Goal: Task Accomplishment & Management: Manage account settings

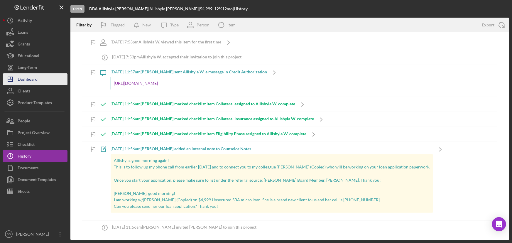
drag, startPoint x: 26, startPoint y: 81, endPoint x: 15, endPoint y: 81, distance: 10.9
click at [26, 81] on div "Dashboard" at bounding box center [28, 79] width 20 height 13
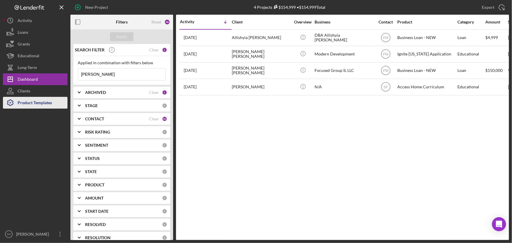
drag, startPoint x: 38, startPoint y: 103, endPoint x: 64, endPoint y: 105, distance: 26.2
click at [38, 103] on div "Product Templates" at bounding box center [35, 103] width 34 height 13
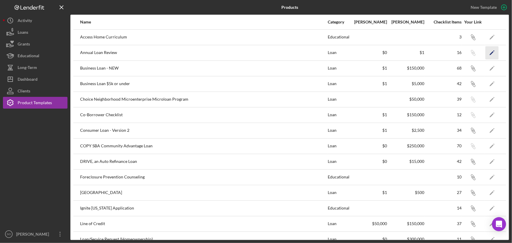
click at [486, 51] on icon "Icon/Edit" at bounding box center [492, 52] width 13 height 13
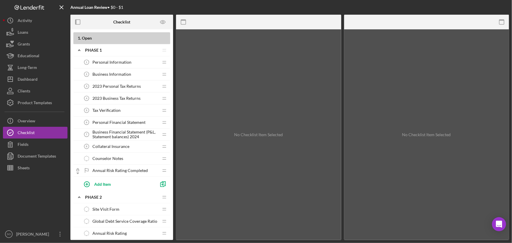
click at [116, 112] on span "Tax Verification" at bounding box center [106, 110] width 28 height 5
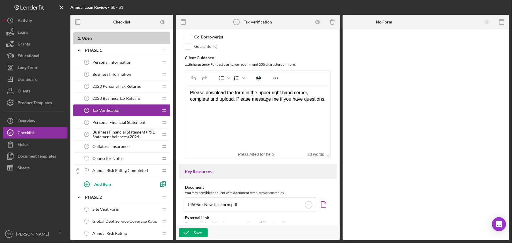
scroll to position [76, 0]
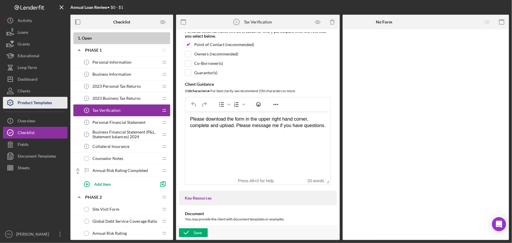
click at [39, 102] on div "Product Templates" at bounding box center [35, 103] width 34 height 13
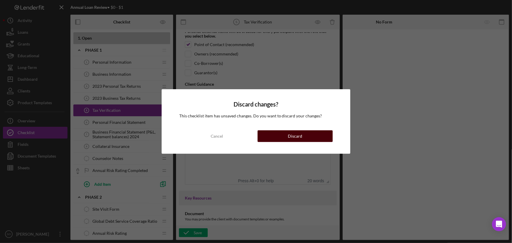
click at [289, 133] on div "Discard" at bounding box center [295, 136] width 14 height 12
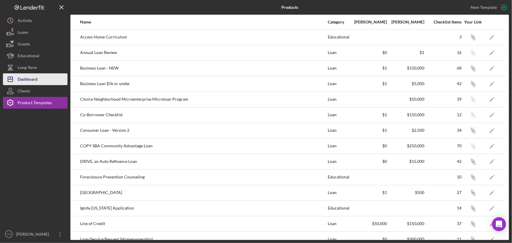
click at [34, 81] on div "Dashboard" at bounding box center [28, 79] width 20 height 13
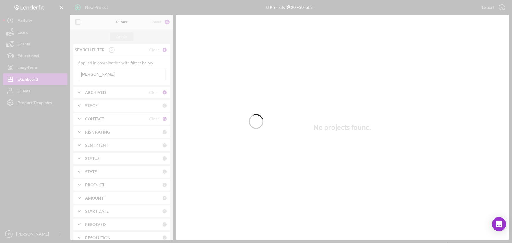
click at [111, 119] on div at bounding box center [256, 121] width 512 height 243
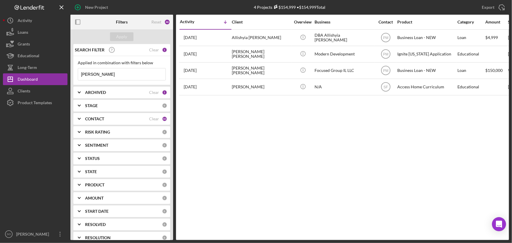
click at [126, 117] on div "CONTACT" at bounding box center [117, 119] width 64 height 5
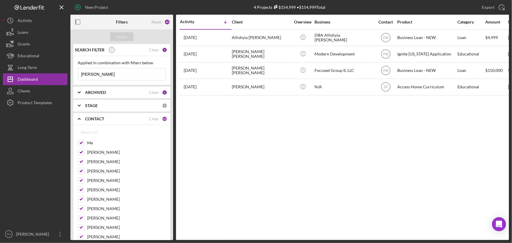
click at [113, 75] on input "[PERSON_NAME]" at bounding box center [122, 74] width 88 height 12
type input "a"
type input "[PERSON_NAME]"
click at [125, 35] on div "Apply" at bounding box center [122, 36] width 11 height 9
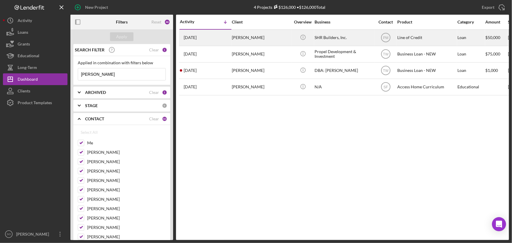
click at [252, 35] on div "[PERSON_NAME]" at bounding box center [261, 38] width 59 height 16
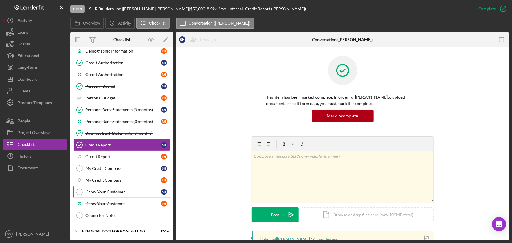
scroll to position [115, 0]
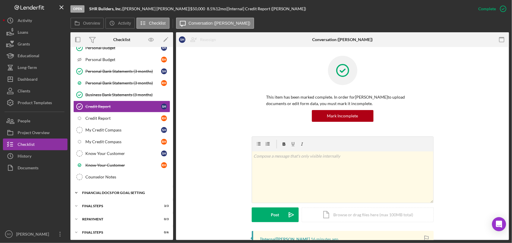
click at [117, 189] on div "Icon/Expander Financial Docs for Goal Setting 12 / 14" at bounding box center [121, 193] width 103 height 12
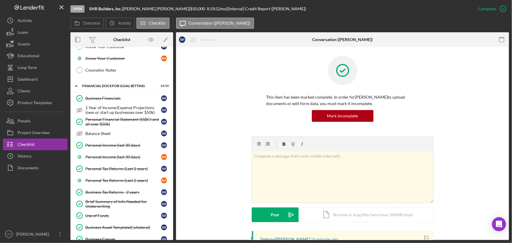
scroll to position [282, 0]
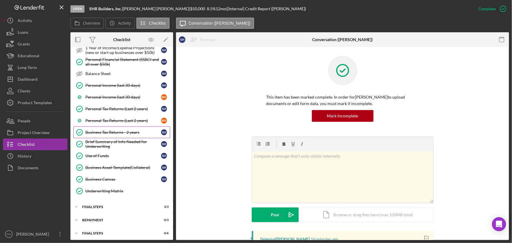
click at [112, 127] on link "Business Tax Returns - 2 years Business Tax Returns - 2 years S H" at bounding box center [121, 133] width 97 height 12
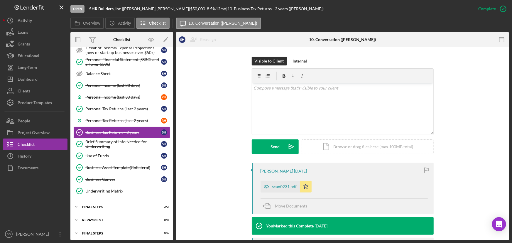
scroll to position [160, 0]
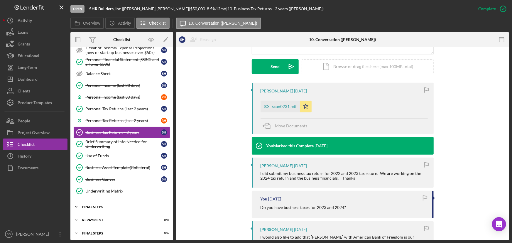
click at [91, 205] on div "FINAL STEPS" at bounding box center [124, 207] width 84 height 4
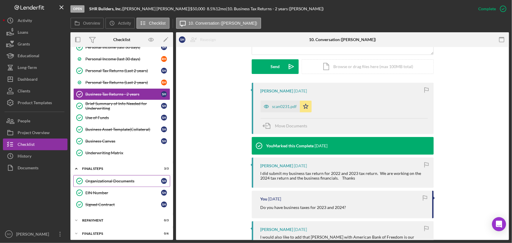
click at [108, 179] on div "Organizational Documents" at bounding box center [123, 181] width 76 height 5
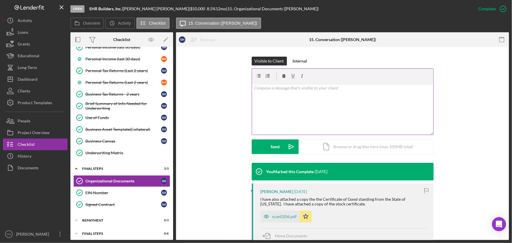
scroll to position [107, 0]
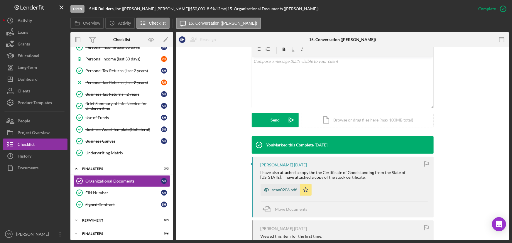
click at [277, 189] on div "scan0206.pdf" at bounding box center [284, 190] width 25 height 5
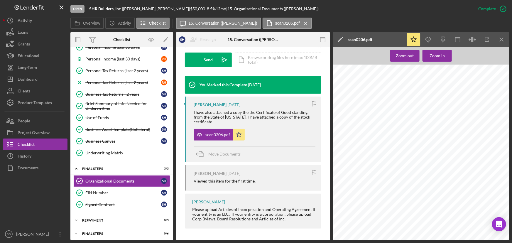
scroll to position [2269, 0]
drag, startPoint x: 121, startPoint y: 9, endPoint x: 89, endPoint y: 7, distance: 32.3
click at [89, 7] on b "SHR Builders, Inc." at bounding box center [105, 8] width 33 height 5
copy b "SHR Builders, Inc."
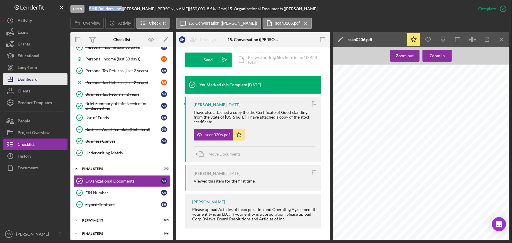
click at [33, 79] on div "Dashboard" at bounding box center [28, 79] width 20 height 13
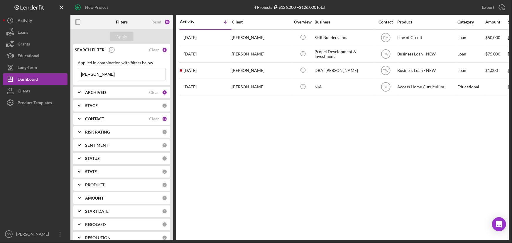
click at [112, 79] on input "[PERSON_NAME]" at bounding box center [122, 74] width 88 height 12
type input "h"
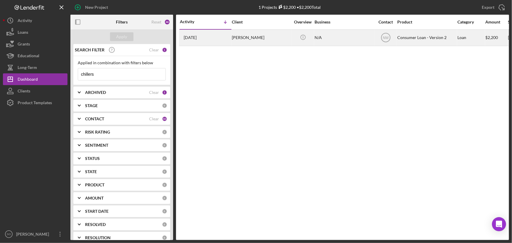
type input "chillers"
click at [264, 40] on div "[PERSON_NAME]" at bounding box center [261, 38] width 59 height 16
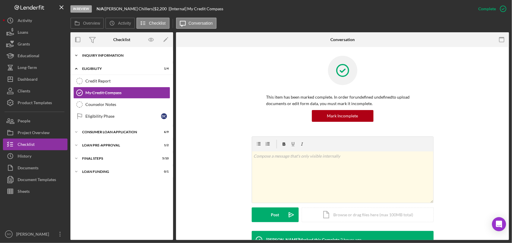
click at [100, 56] on div "Inquiry Information" at bounding box center [124, 56] width 84 height 4
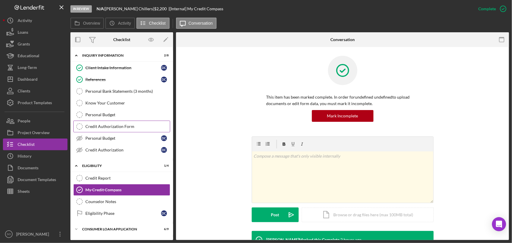
click at [102, 127] on div "Credit Authorization Form" at bounding box center [127, 126] width 85 height 5
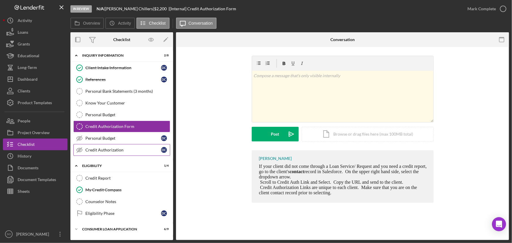
click at [112, 147] on link "Credit Authorization Credit Authorization D C" at bounding box center [121, 150] width 97 height 12
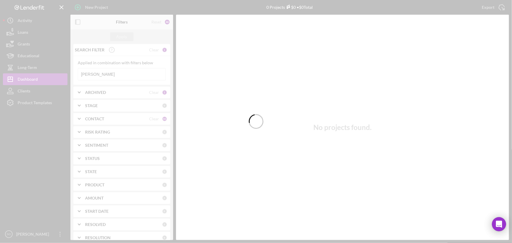
click at [35, 102] on div at bounding box center [256, 121] width 512 height 243
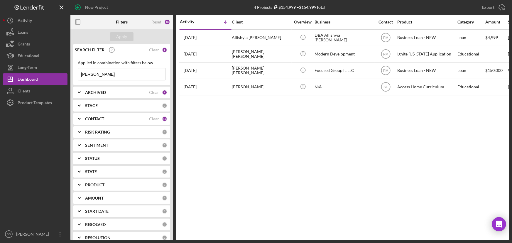
click at [35, 102] on div "Product Templates" at bounding box center [35, 103] width 34 height 13
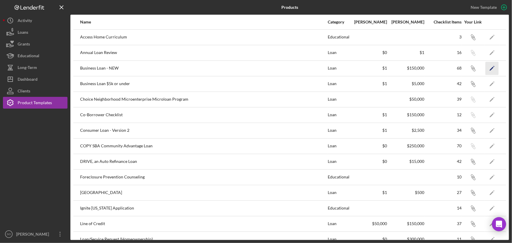
click at [487, 68] on icon "Icon/Edit" at bounding box center [492, 68] width 13 height 13
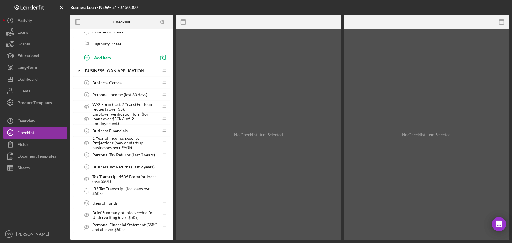
scroll to position [267, 0]
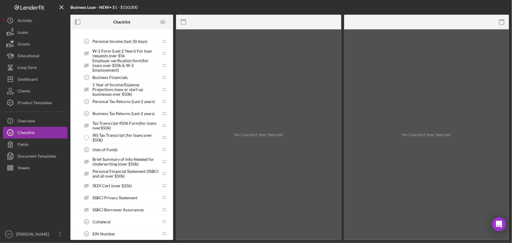
click at [120, 137] on span "IRS Tax Transcript (for loans over $50k)" at bounding box center [125, 137] width 66 height 9
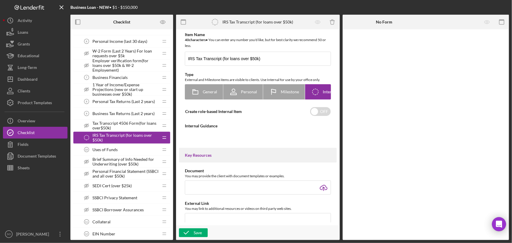
type textarea "<div>Please upload a copy of the IRS Tax transcipt for loans over $50k&nbsp;</d…"
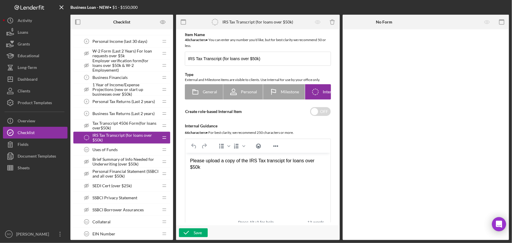
click at [115, 126] on span "Tax Transcript 4506 Form(for loans over$50k)" at bounding box center [125, 125] width 66 height 9
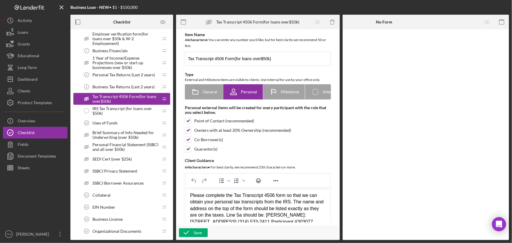
scroll to position [320, 0]
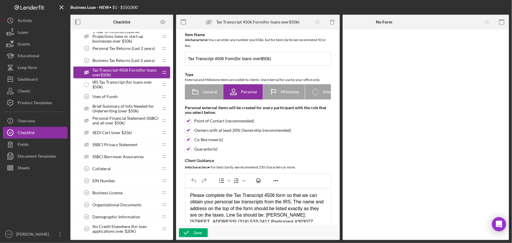
click at [115, 82] on span "IRS Tax Transcript (for loans over $50k)" at bounding box center [125, 84] width 66 height 9
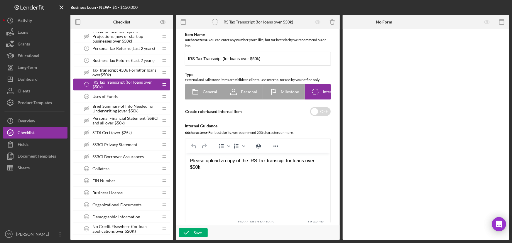
click at [124, 75] on span "Tax Transcript 4506 Form(for loans over$50k)" at bounding box center [125, 72] width 66 height 9
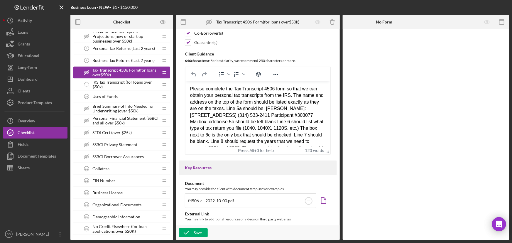
drag, startPoint x: 249, startPoint y: 140, endPoint x: 181, endPoint y: 79, distance: 91.3
click at [185, 81] on html "Please complete the Tax Transcript 4506 form so that we can obtain your persona…" at bounding box center [257, 122] width 145 height 82
copy div "Please complete the Tax Transcript 4506 form so that we can obtain your persona…"
